Goal: Information Seeking & Learning: Learn about a topic

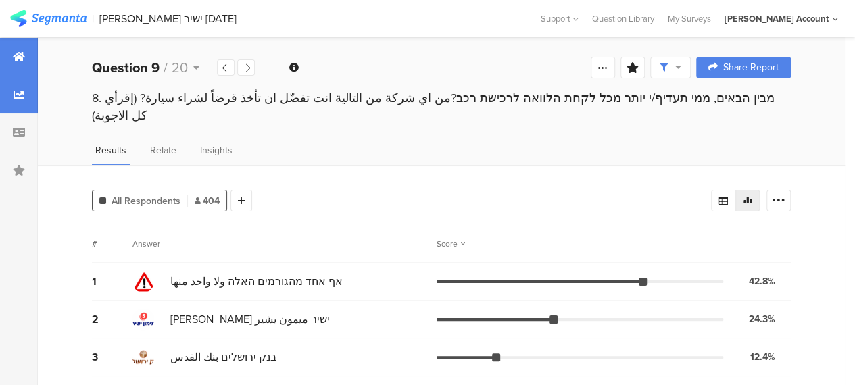
click at [22, 56] on icon at bounding box center [19, 56] width 12 height 11
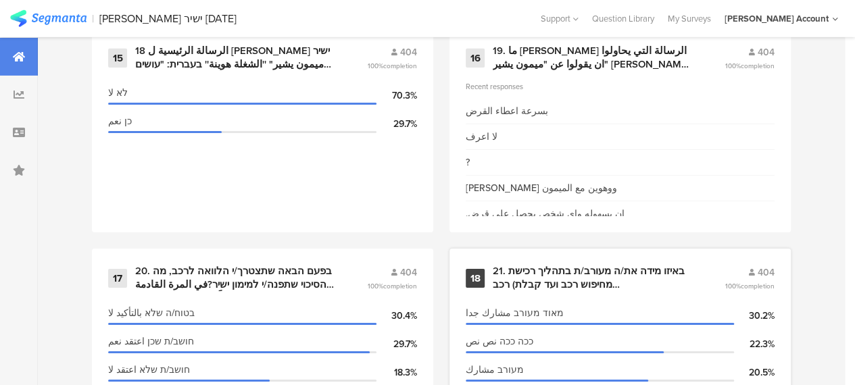
scroll to position [2177, 0]
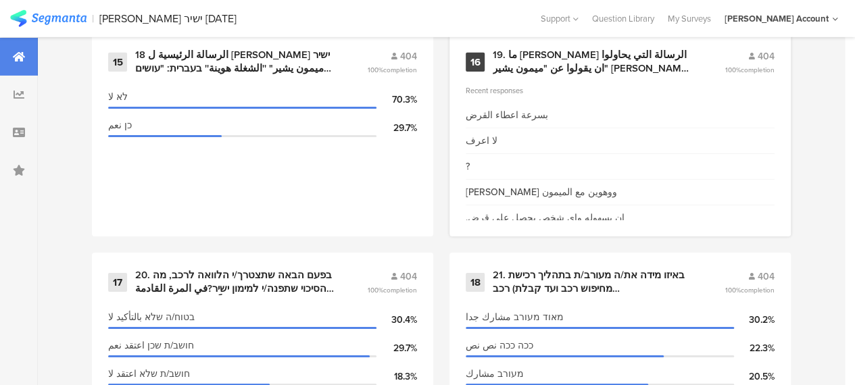
click at [626, 67] on div "19. ما هي الرسالة التي يحاولوا ان يقولوا عن "ميمون يشير" מימון ישיר من خلال الج…" at bounding box center [592, 62] width 199 height 26
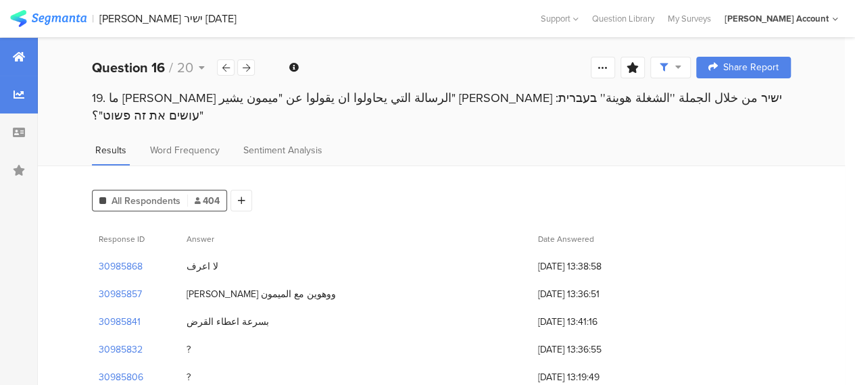
click at [19, 53] on icon at bounding box center [19, 56] width 12 height 11
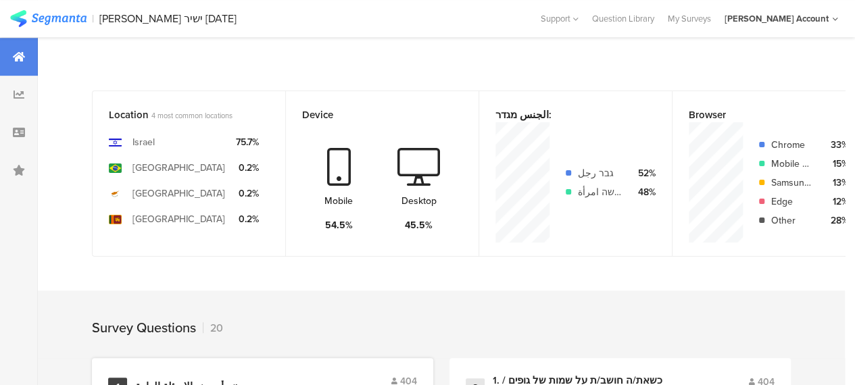
scroll to position [406, 0]
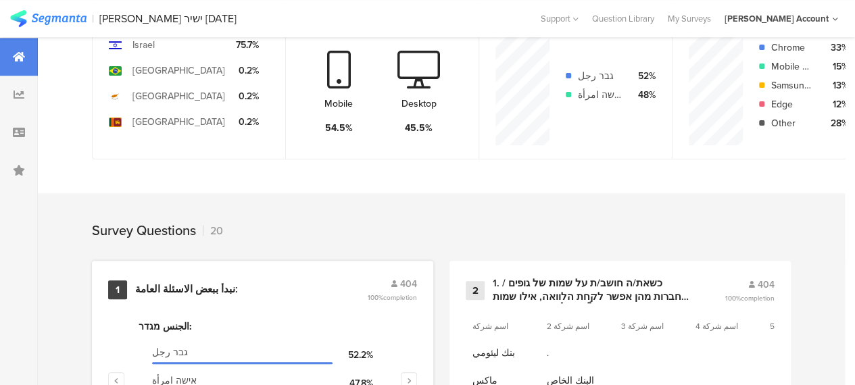
click at [187, 292] on div "نبدأ ببعض الاسئلة العامة:" at bounding box center [186, 290] width 103 height 14
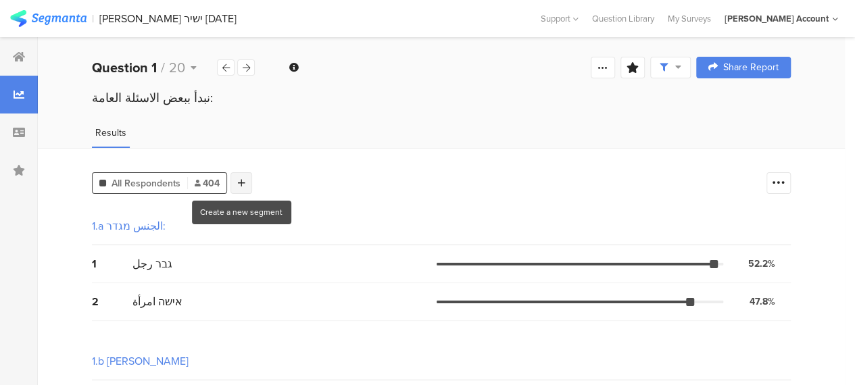
click at [244, 182] on div at bounding box center [242, 183] width 22 height 22
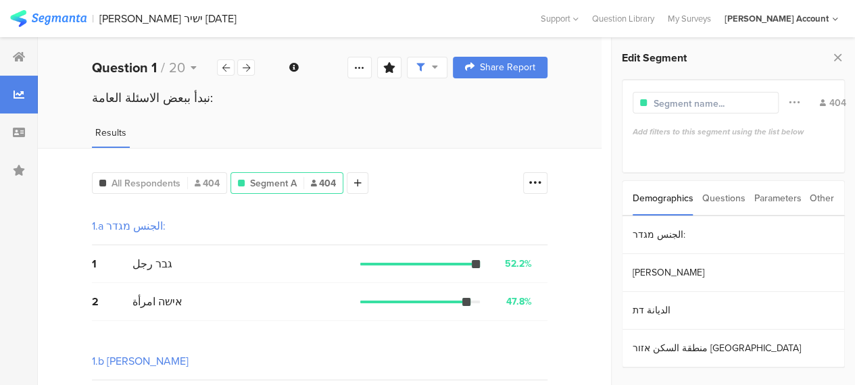
click at [823, 197] on div "Other" at bounding box center [822, 198] width 24 height 34
click at [666, 235] on section "Time Range" at bounding box center [734, 235] width 222 height 38
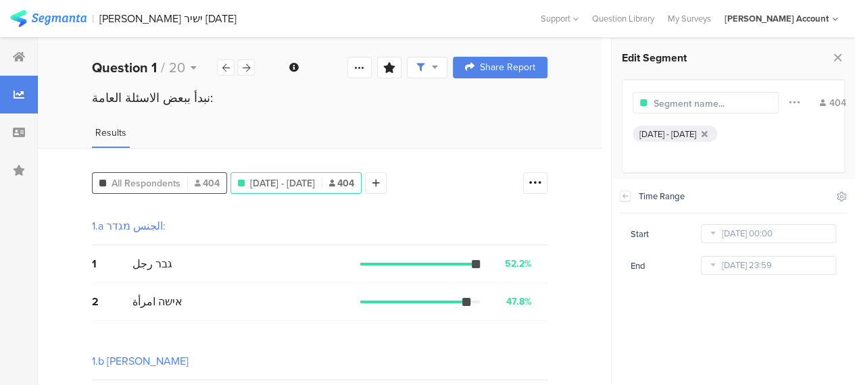
drag, startPoint x: 150, startPoint y: 181, endPoint x: 164, endPoint y: 181, distance: 13.5
click at [150, 181] on span "All Respondents" at bounding box center [146, 183] width 69 height 14
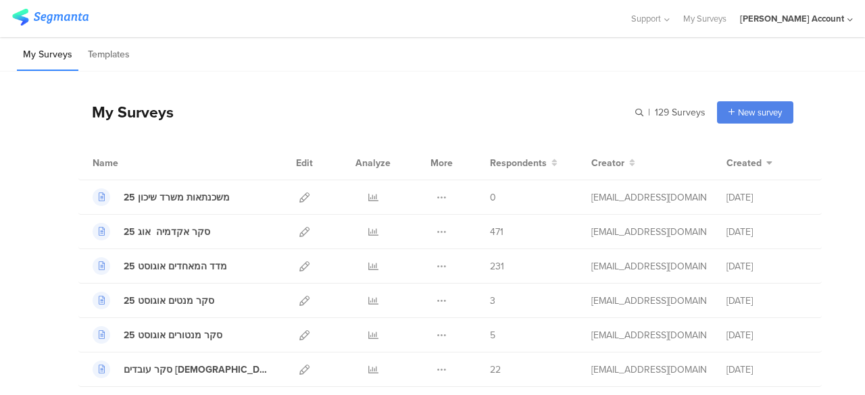
scroll to position [270, 0]
